Goal: Information Seeking & Learning: Learn about a topic

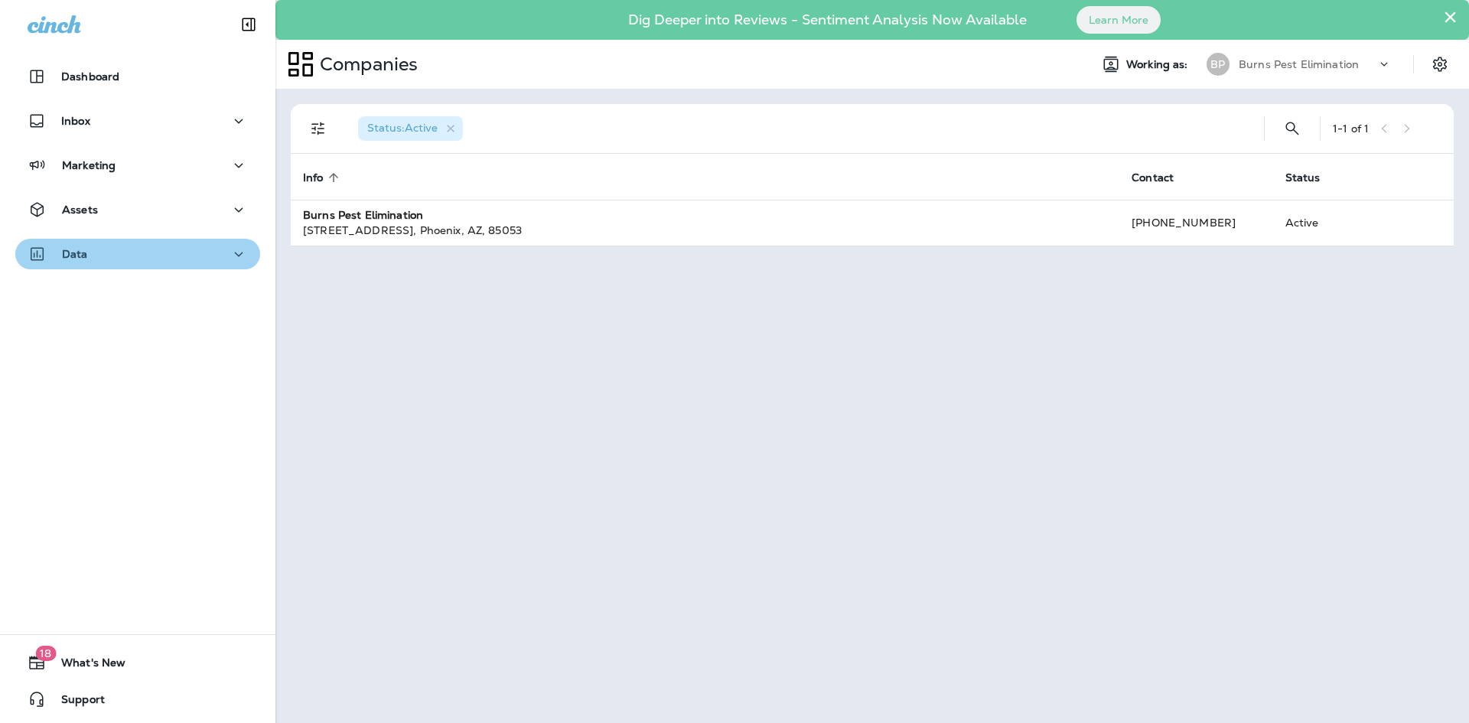
click at [198, 260] on div "Data" at bounding box center [138, 254] width 220 height 19
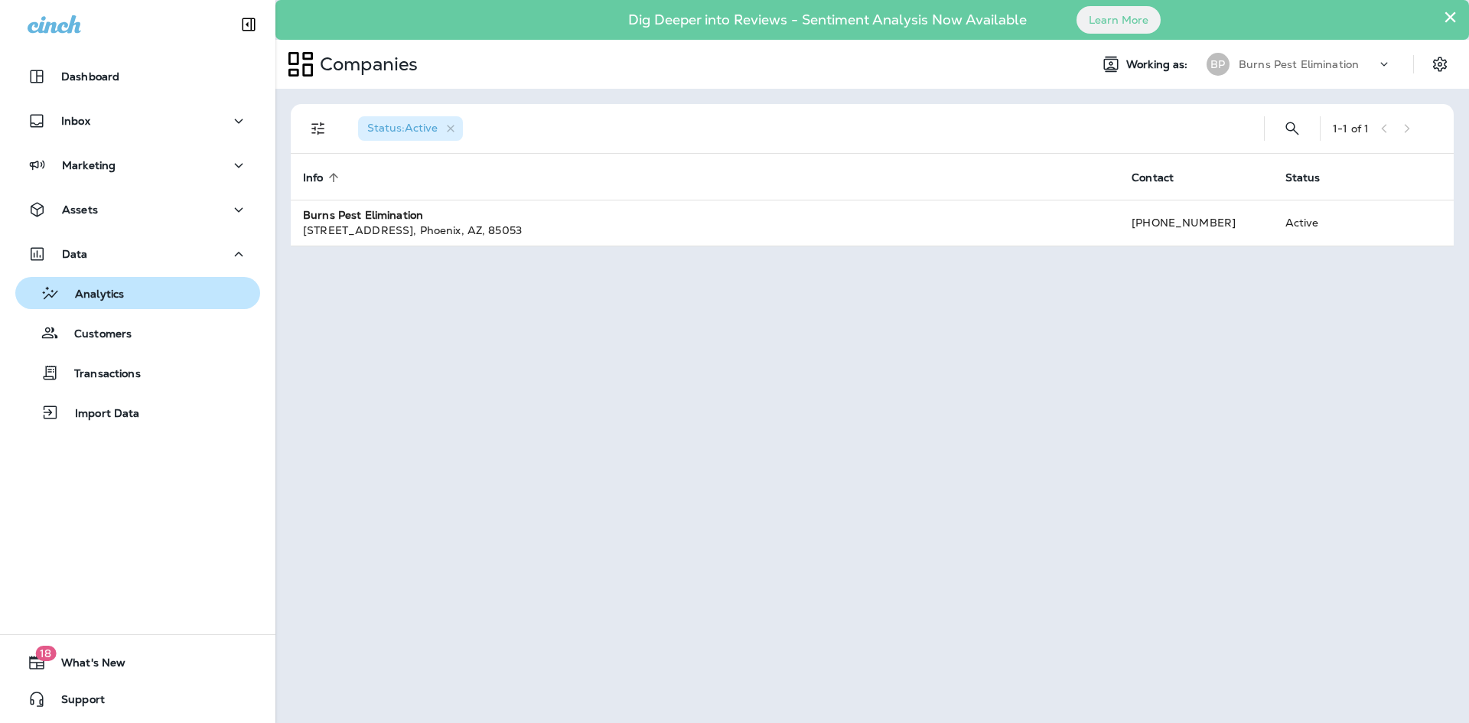
click at [168, 287] on div "Analytics" at bounding box center [137, 293] width 233 height 23
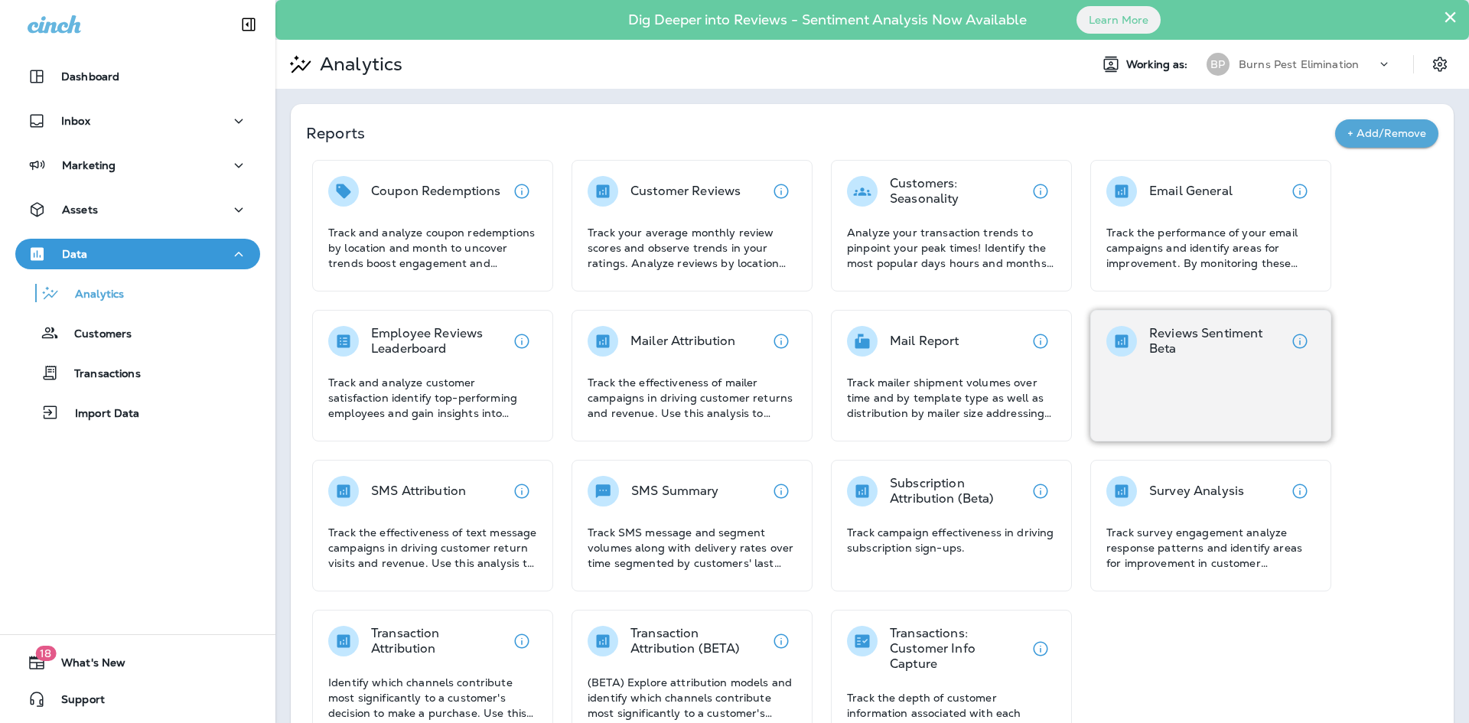
click at [1156, 371] on div "Reviews Sentiment Beta" at bounding box center [1210, 376] width 241 height 132
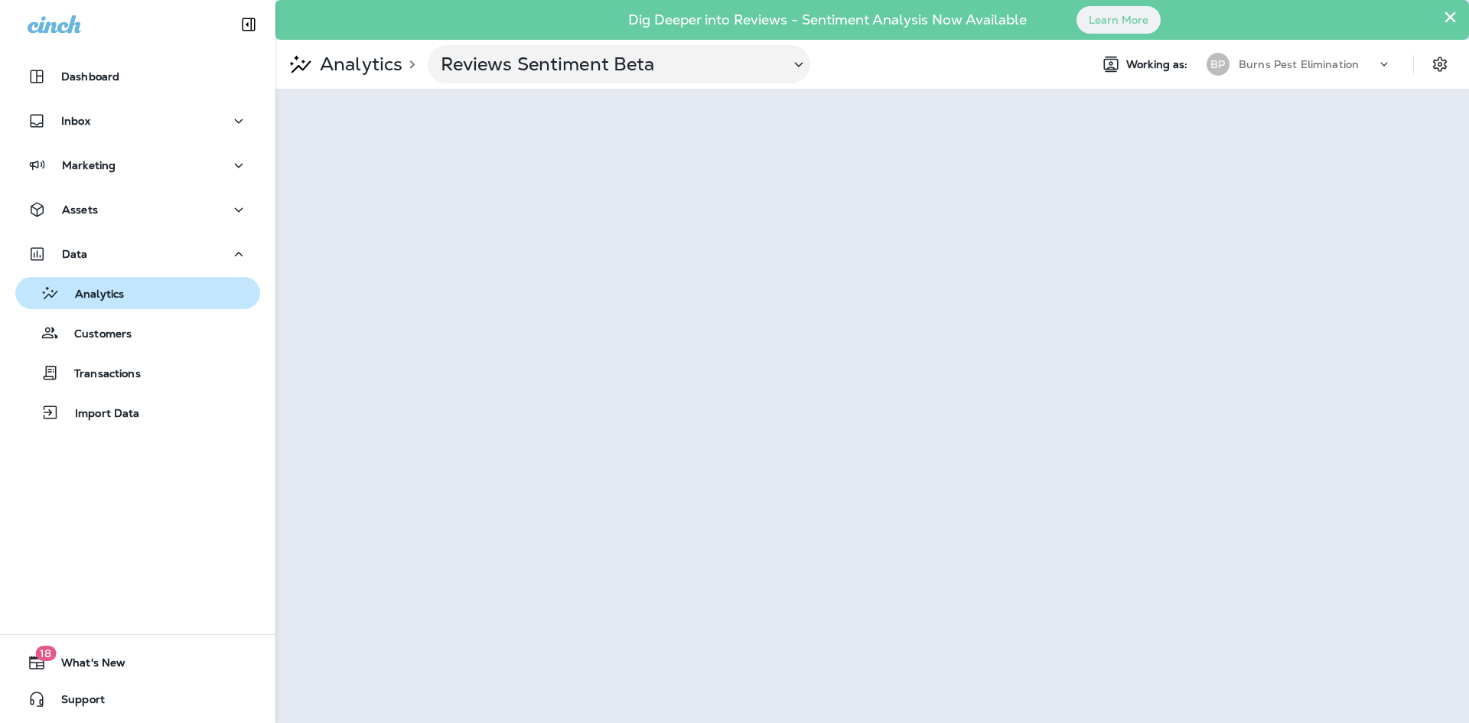
click at [138, 301] on div "Analytics" at bounding box center [137, 293] width 233 height 23
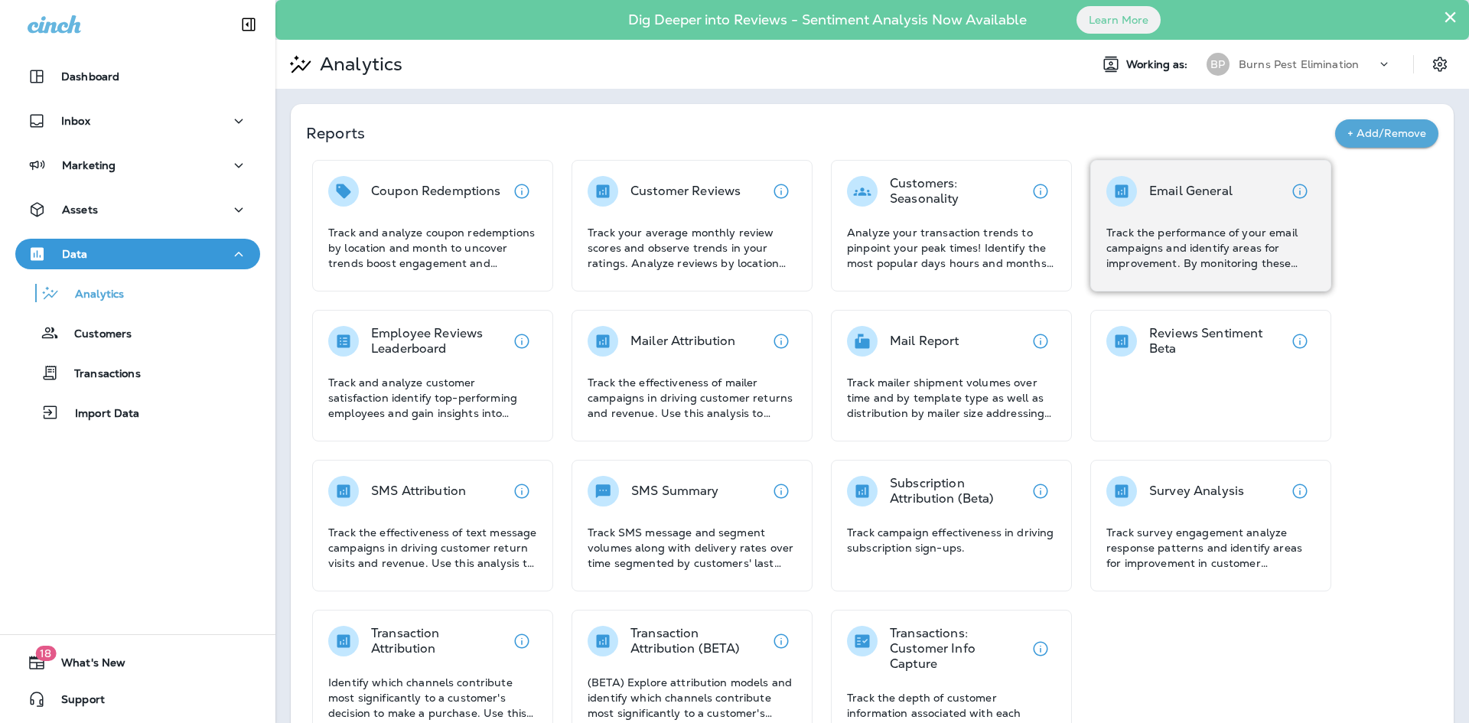
click at [1166, 253] on p "Track the performance of your email campaigns and identify areas for improvemen…" at bounding box center [1210, 248] width 209 height 46
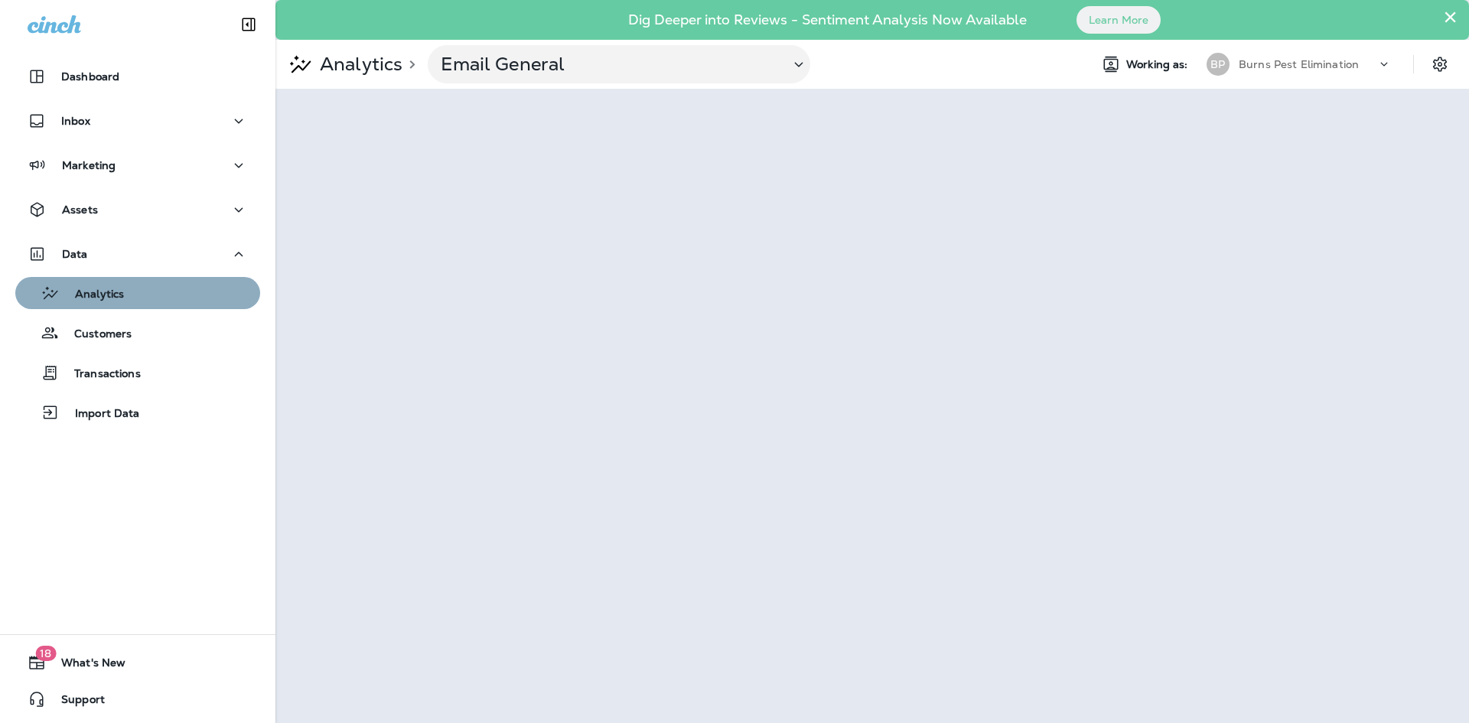
click at [142, 298] on div "Analytics" at bounding box center [137, 293] width 233 height 23
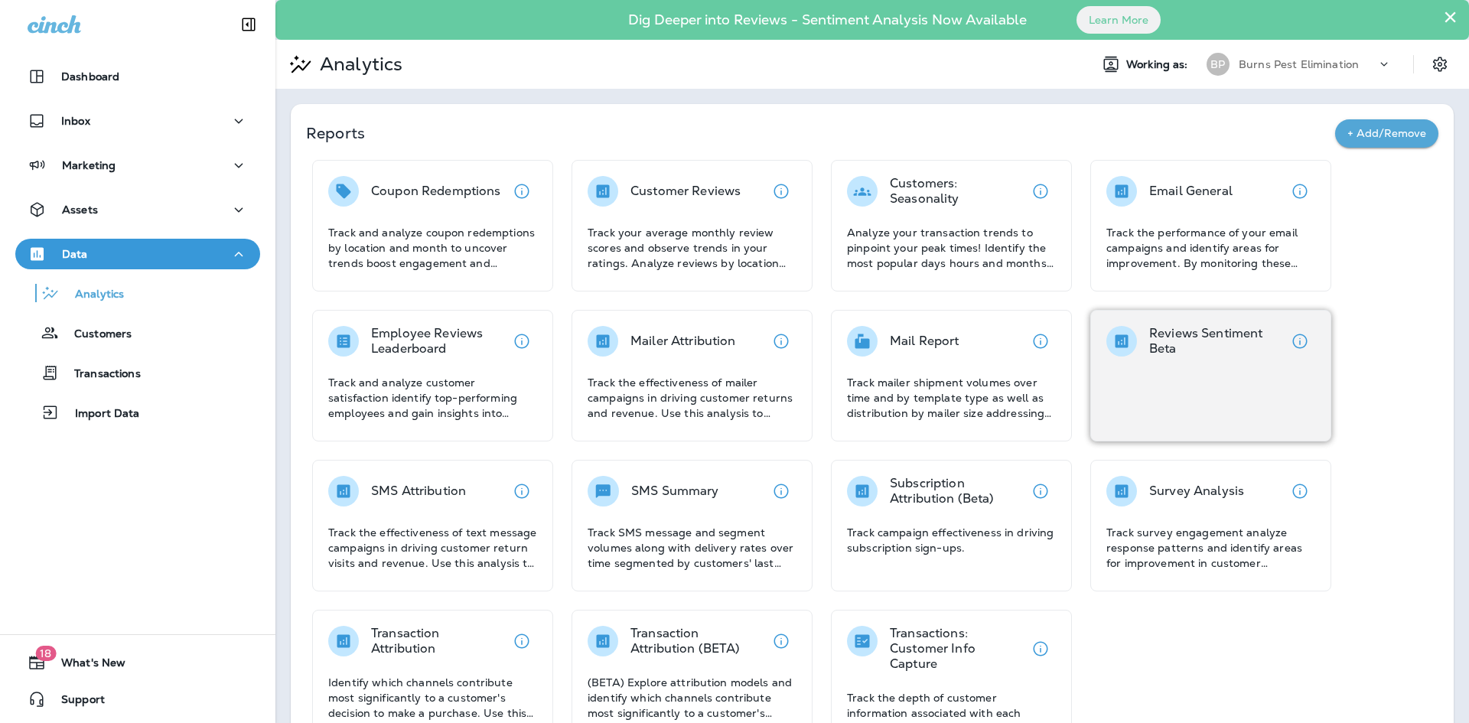
click at [1159, 367] on div "Reviews Sentiment Beta" at bounding box center [1210, 376] width 241 height 132
